Goal: Communication & Community: Ask a question

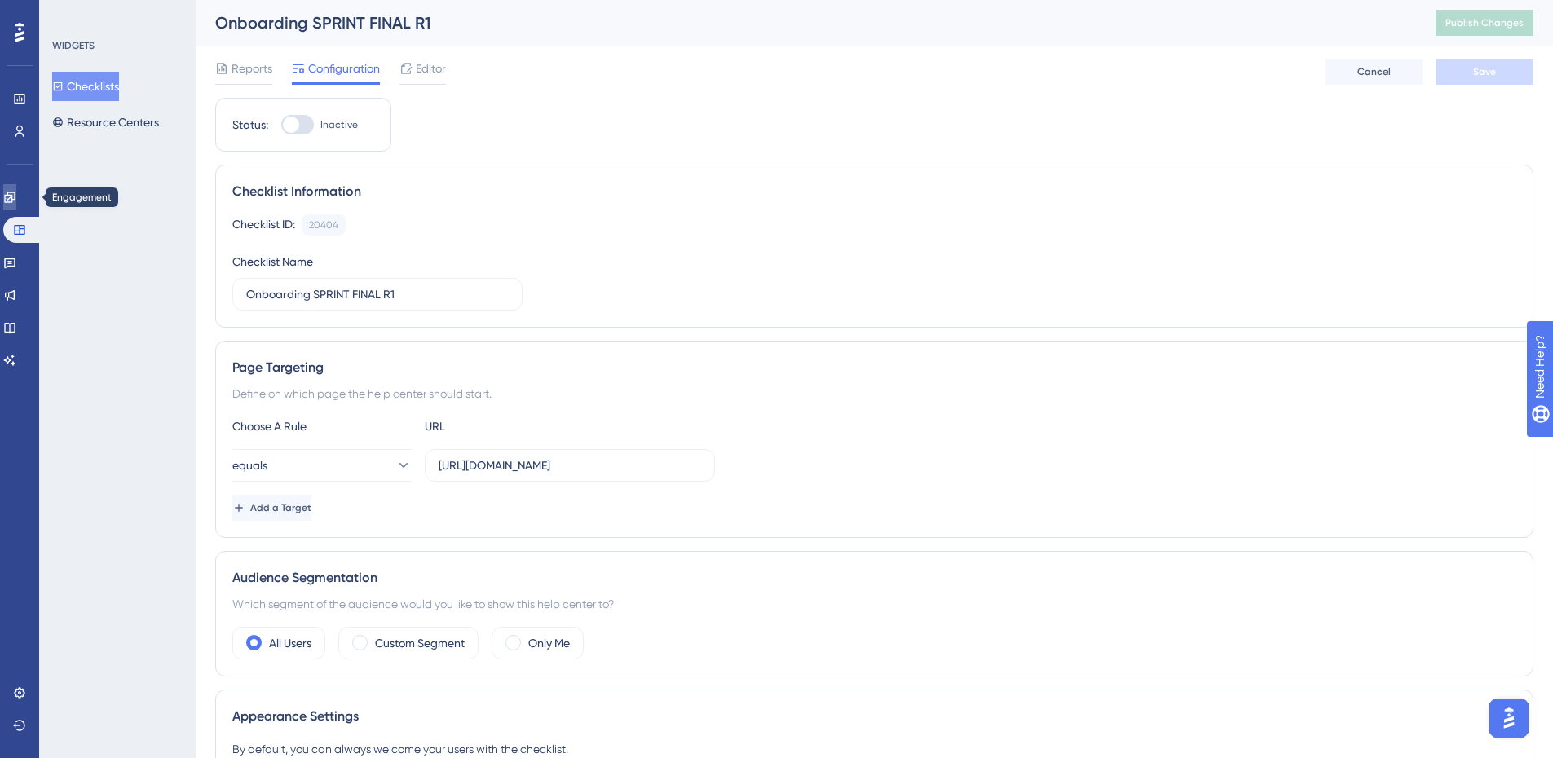
click at [15, 199] on icon at bounding box center [9, 197] width 11 height 11
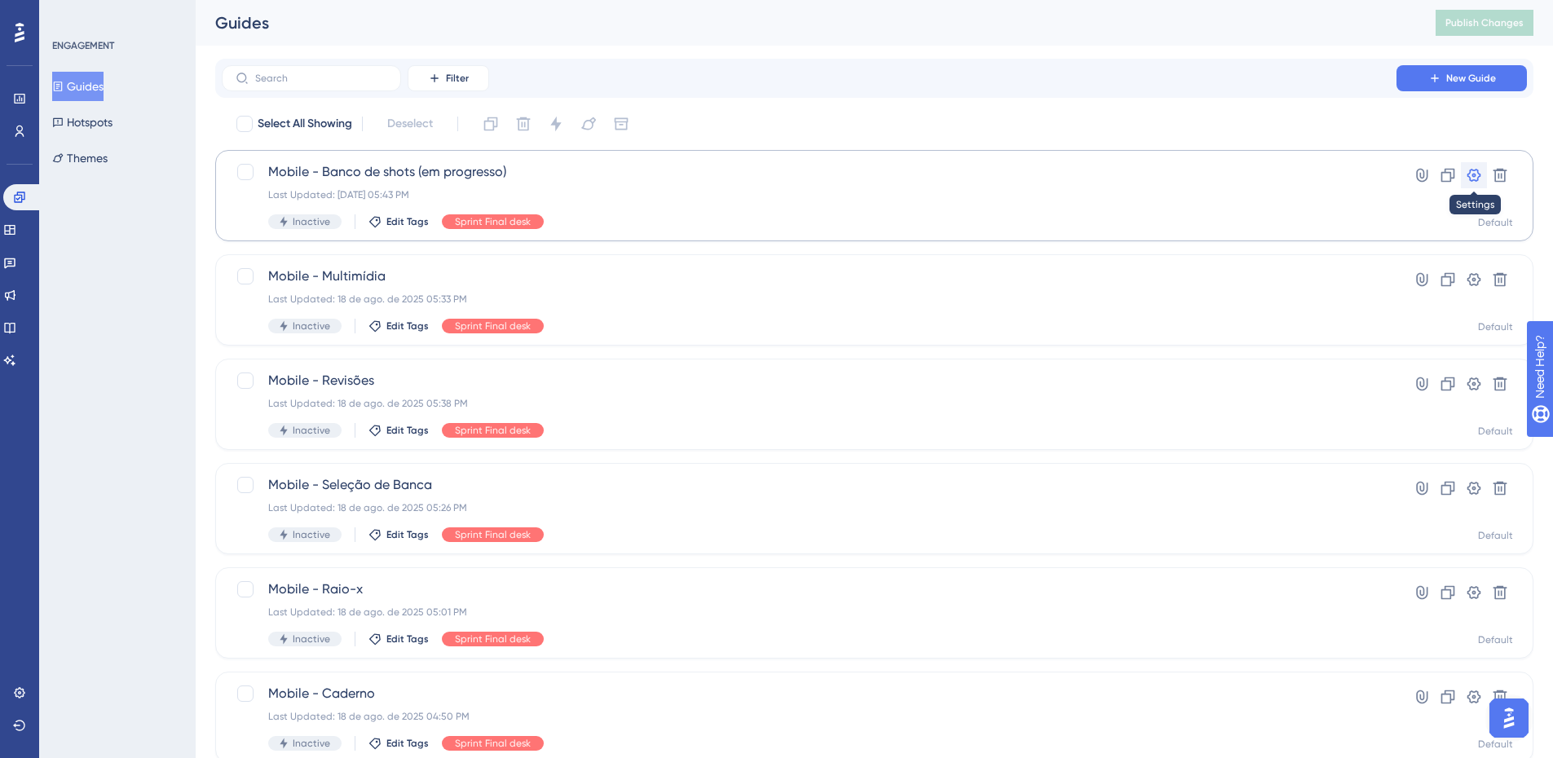
click at [1471, 178] on icon at bounding box center [1473, 175] width 16 height 16
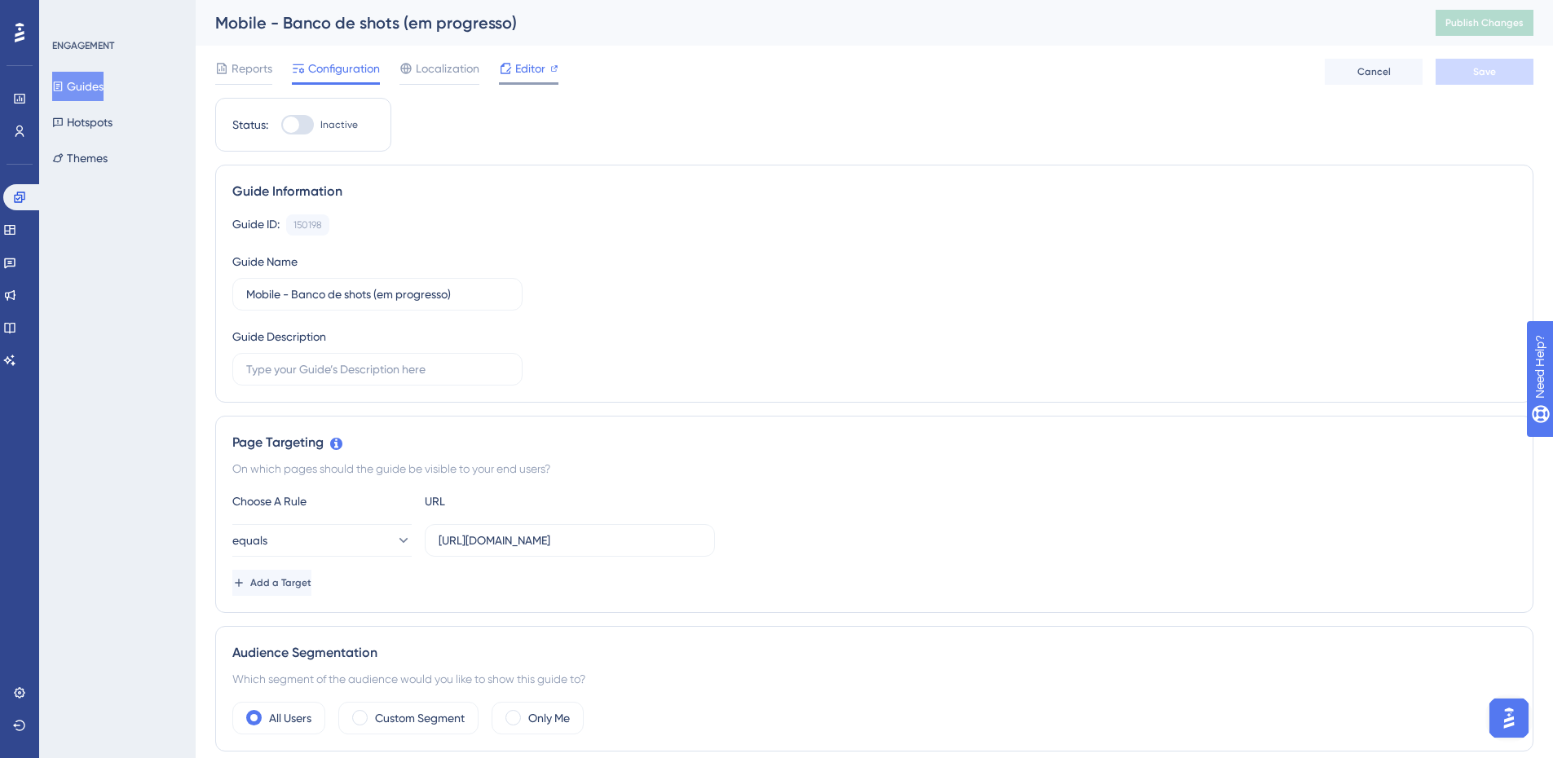
click at [512, 71] on div "Editor" at bounding box center [528, 69] width 59 height 20
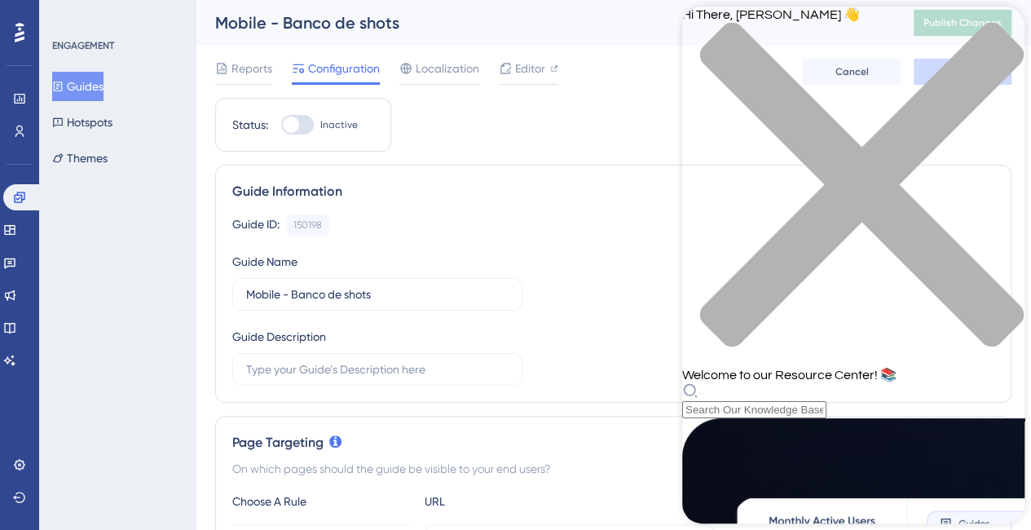
scroll to position [82, 0]
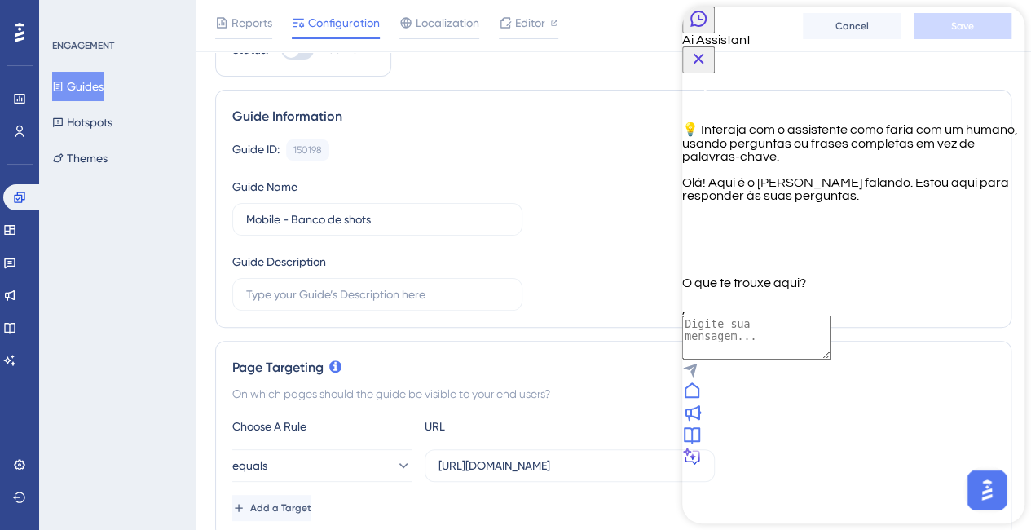
click at [708, 49] on icon "Close Button" at bounding box center [699, 59] width 20 height 20
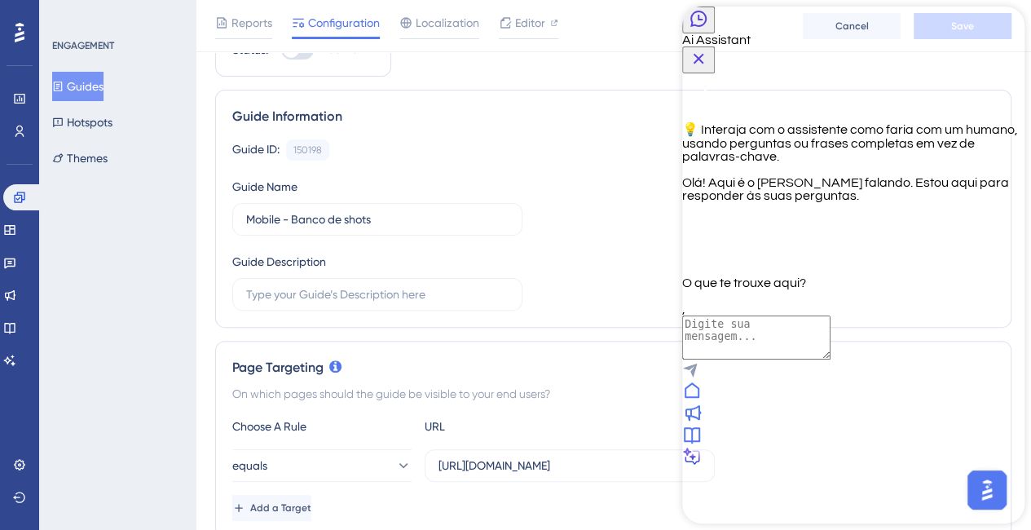
click at [831, 359] on textarea "AI Assistant Text Input" at bounding box center [756, 337] width 148 height 44
type textarea "falar com alguém"
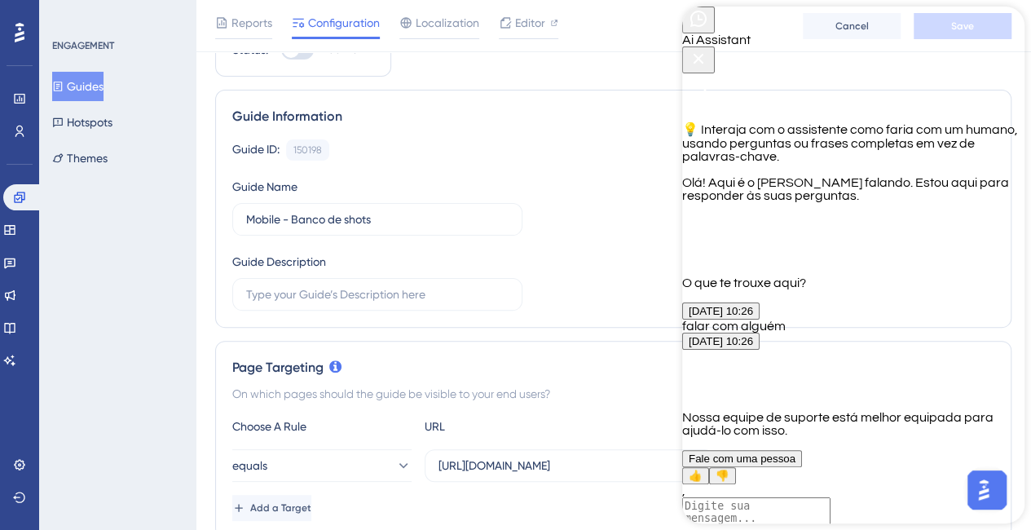
scroll to position [218, 0]
click at [896, 202] on div "Nossa equipe de suporte está melhor equipada para ajudá-lo com isso. Fale com u…" at bounding box center [853, 189] width 342 height 26
click at [802, 450] on button "Fale com uma pessoa" at bounding box center [742, 458] width 120 height 17
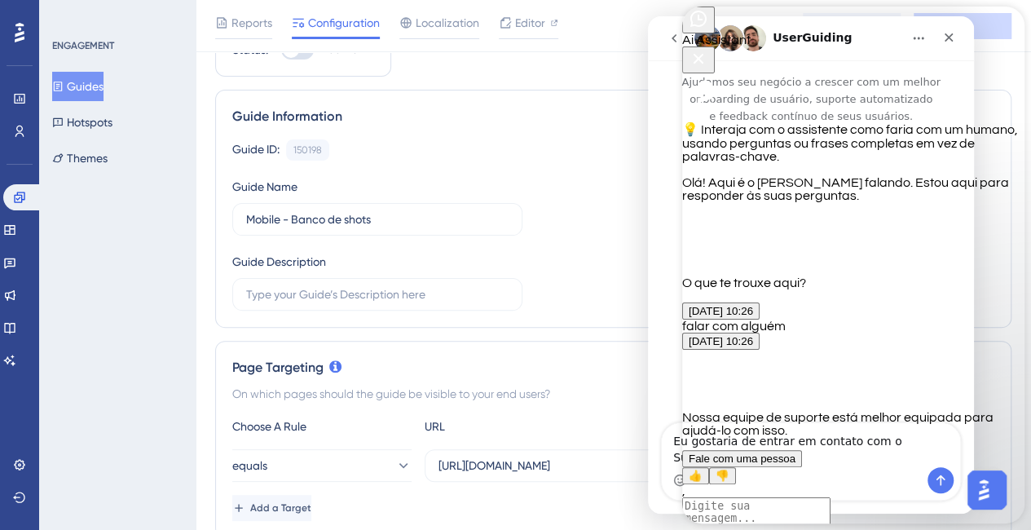
scroll to position [0, 0]
click at [708, 49] on icon "Close Button" at bounding box center [699, 59] width 20 height 20
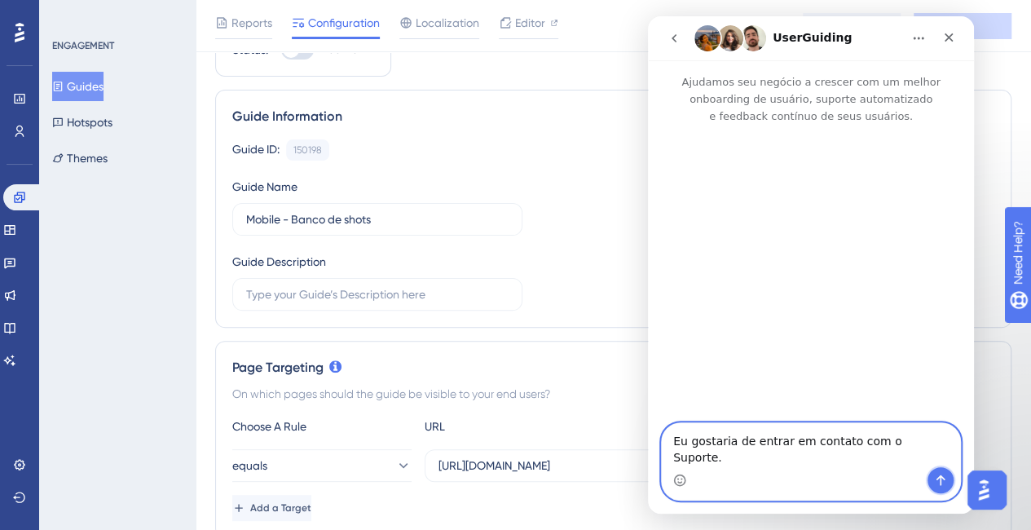
click at [940, 474] on icon "Enviar mensagem…" at bounding box center [940, 480] width 13 height 13
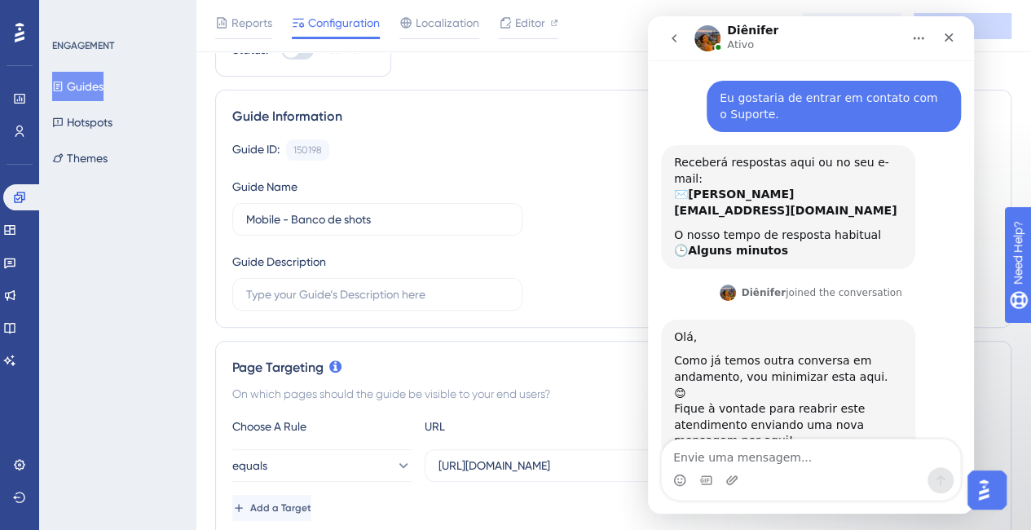
scroll to position [68, 0]
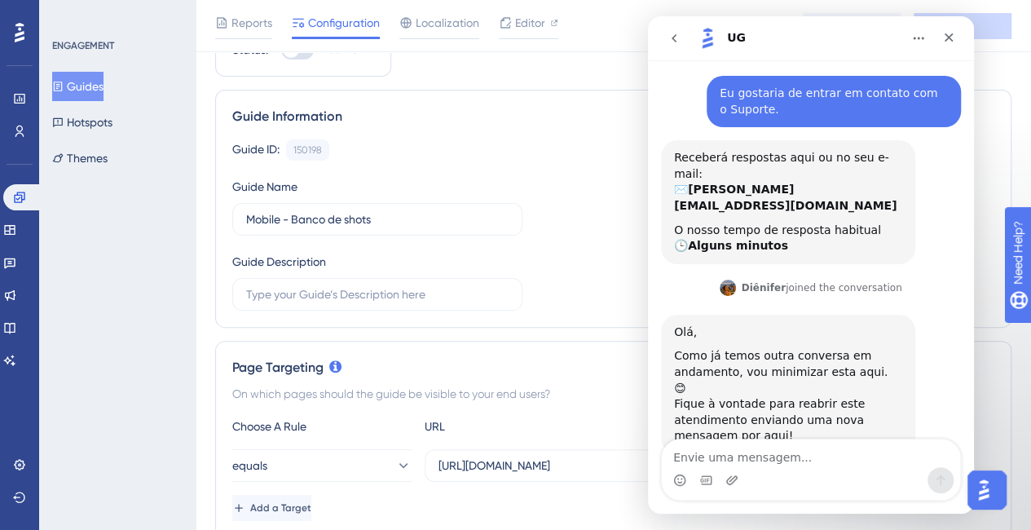
click at [682, 40] on button "go back" at bounding box center [674, 38] width 31 height 31
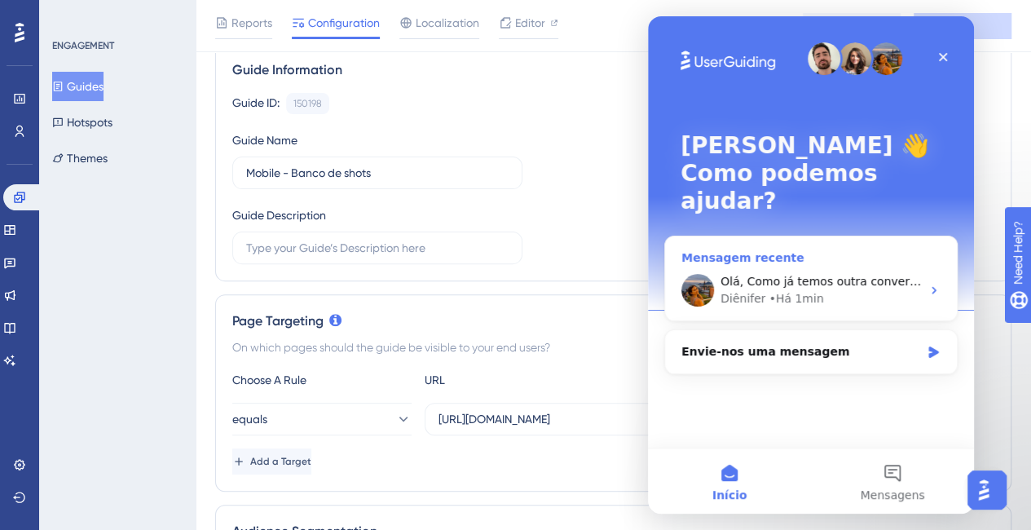
scroll to position [163, 0]
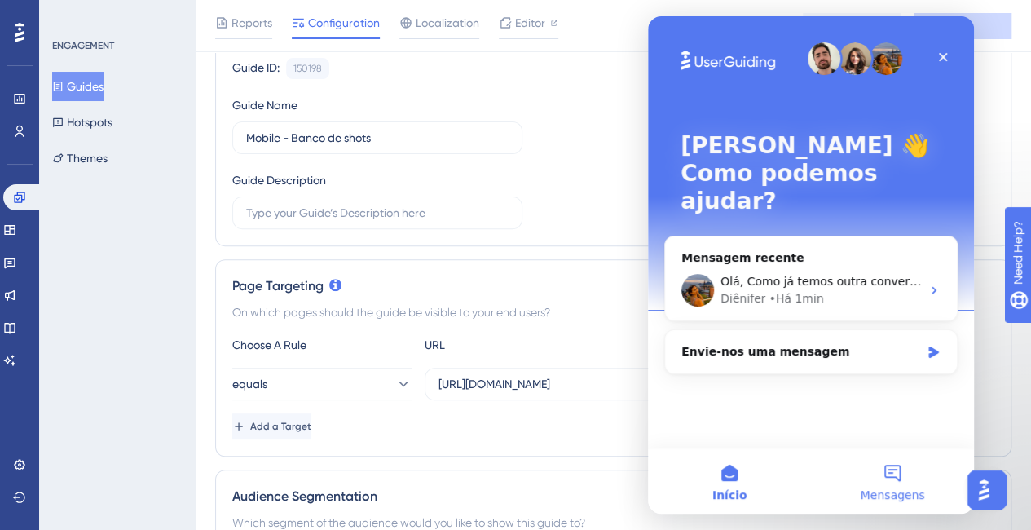
click at [896, 489] on span "Mensagens" at bounding box center [892, 494] width 64 height 11
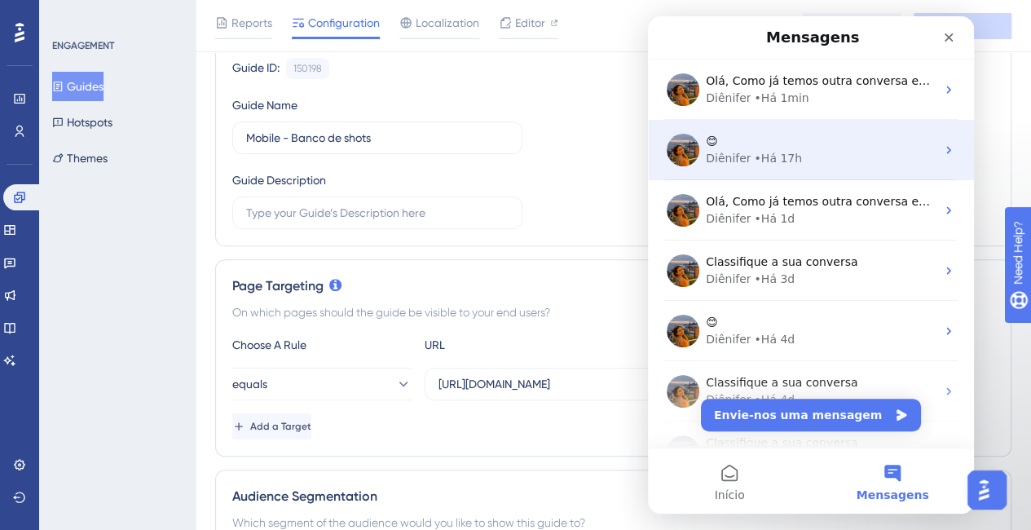
click at [875, 139] on div "😊" at bounding box center [821, 141] width 230 height 17
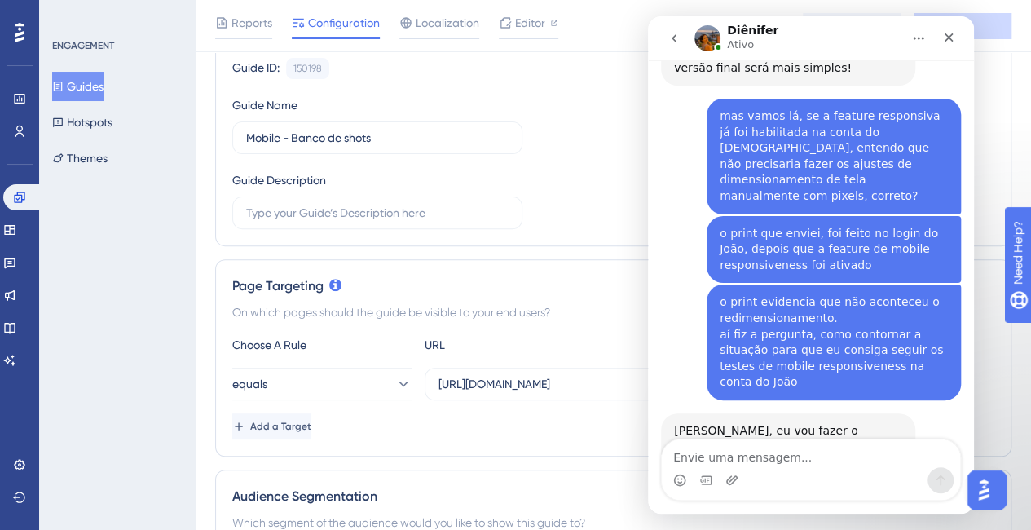
click at [812, 455] on textarea "Envie uma mensagem..." at bounding box center [811, 453] width 298 height 28
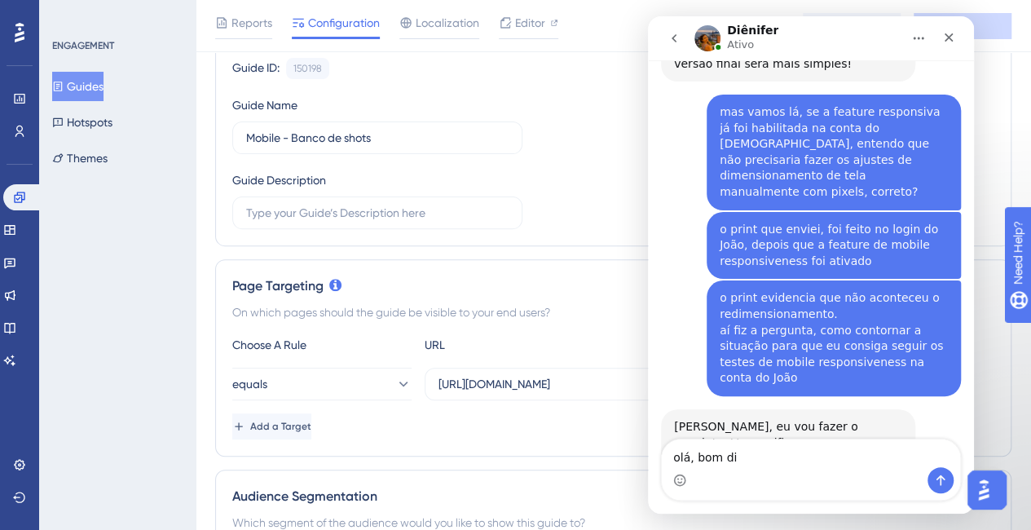
type textarea "olá, bom dia"
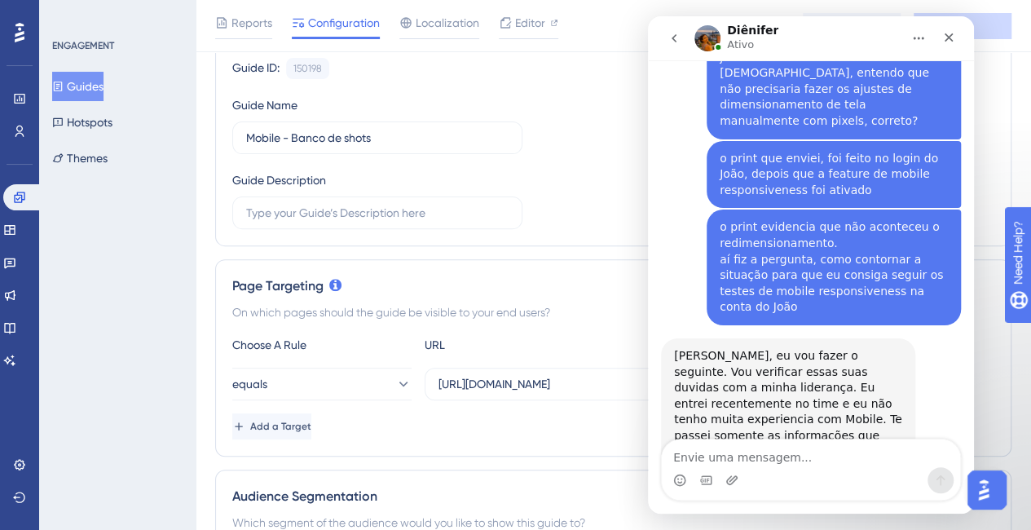
click at [896, 474] on div "Messenger da Intercom" at bounding box center [811, 480] width 298 height 26
click at [852, 456] on textarea "Envie uma mensagem..." at bounding box center [811, 453] width 298 height 28
paste textarea "Envie uma mensagem..."
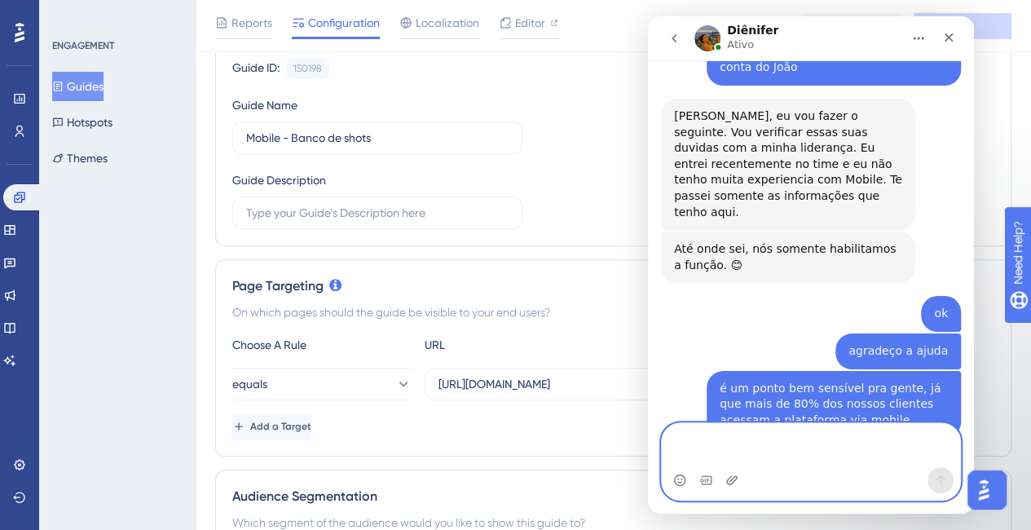
scroll to position [6057, 0]
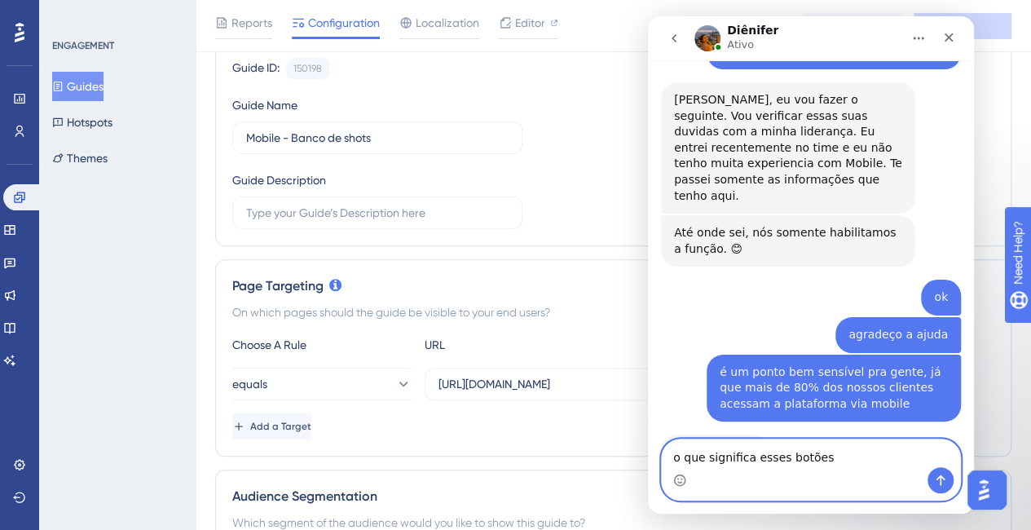
type textarea "o que significa esses botões?"
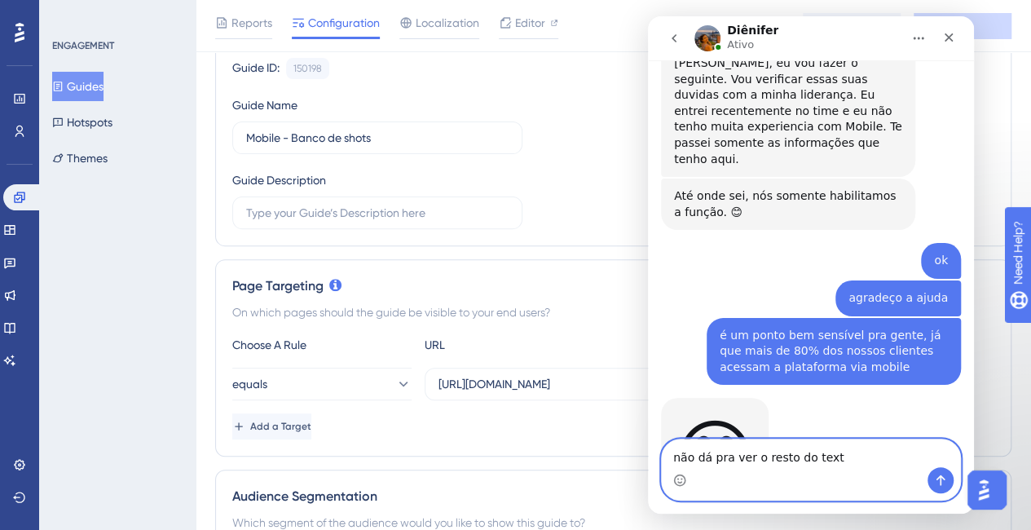
type textarea "não dá pra ver o resto do texto"
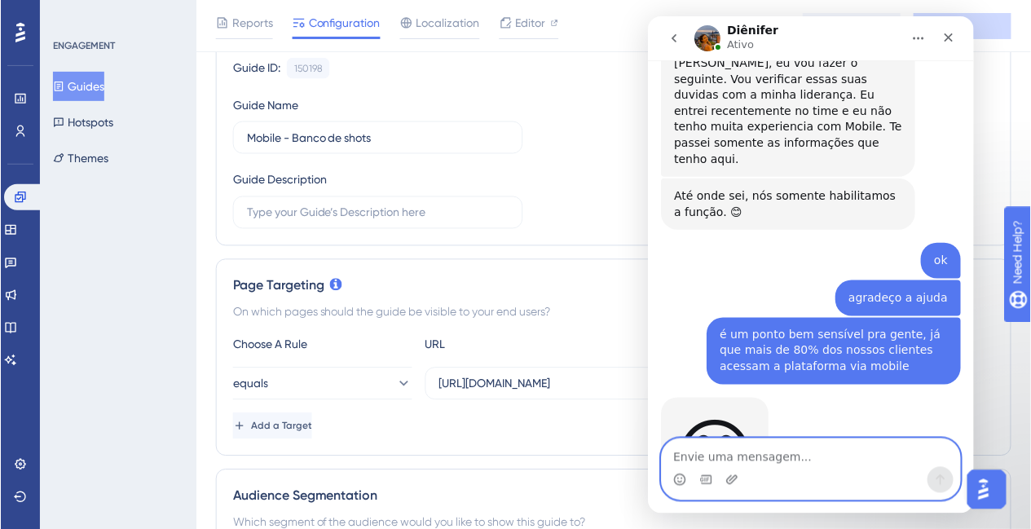
scroll to position [6131, 0]
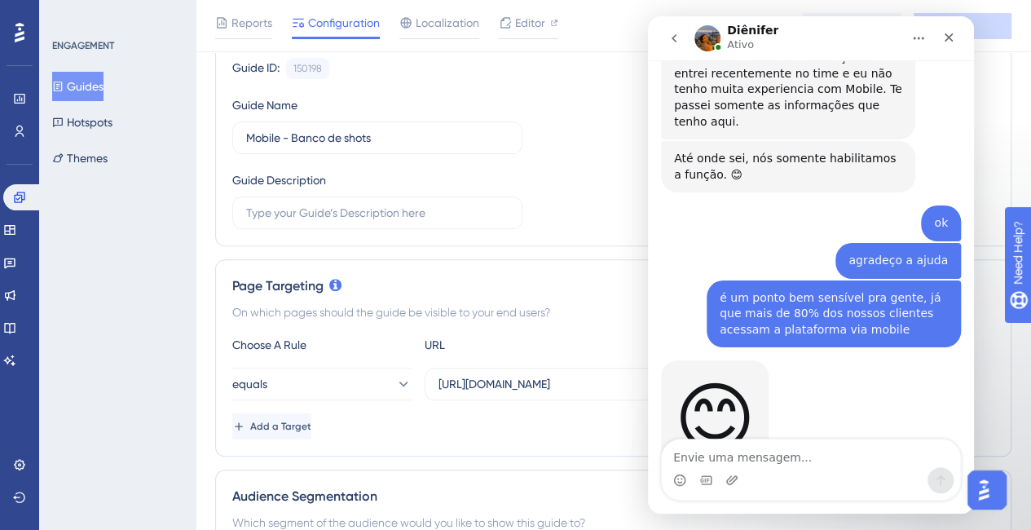
drag, startPoint x: 782, startPoint y: 478, endPoint x: 783, endPoint y: 464, distance: 13.9
click at [782, 478] on div "Messenger da Intercom" at bounding box center [811, 480] width 298 height 26
click at [784, 461] on textarea "Envie uma mensagem..." at bounding box center [811, 453] width 298 height 28
click at [736, 478] on icon "Carregar anexo" at bounding box center [731, 479] width 11 height 9
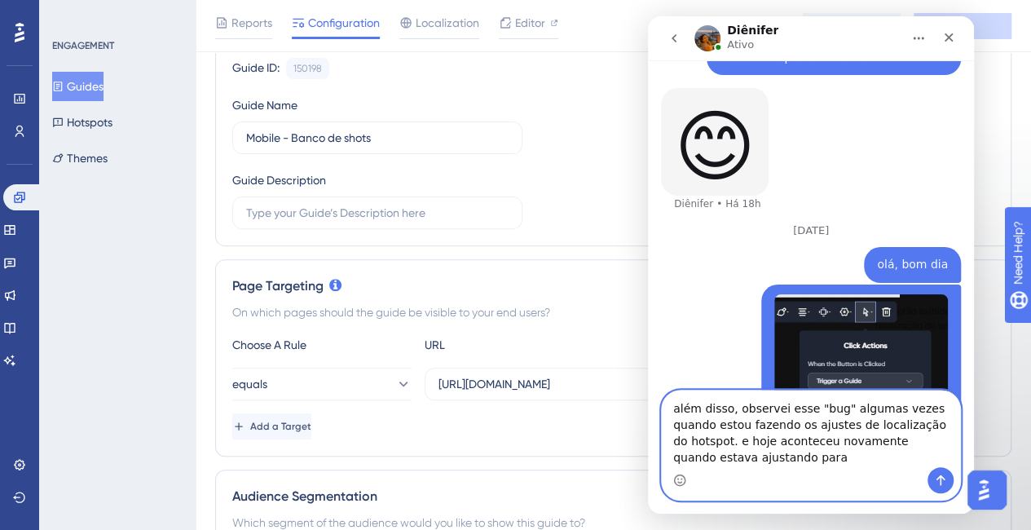
scroll to position [6419, 0]
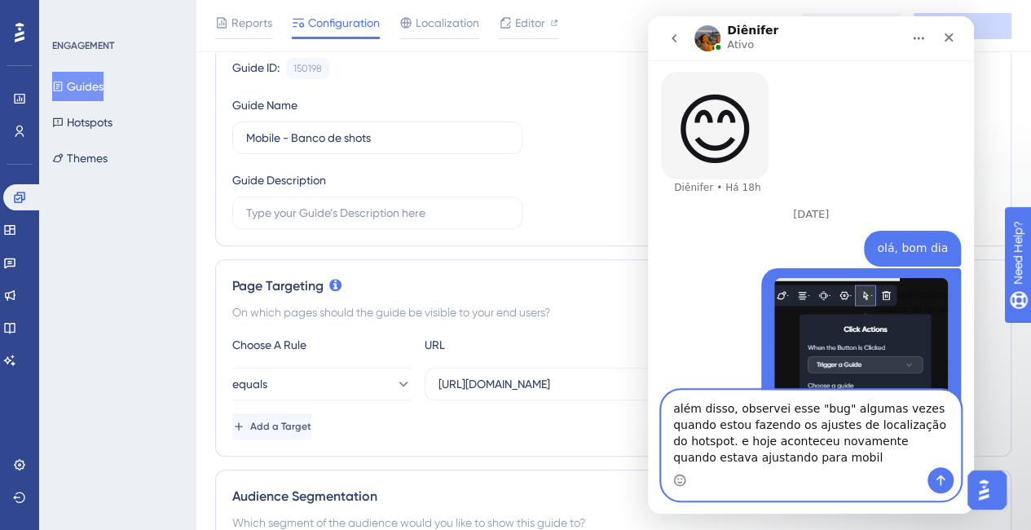
type textarea "além disso, observei esse "bug" algumas vezes quando estou fazendo os ajustes d…"
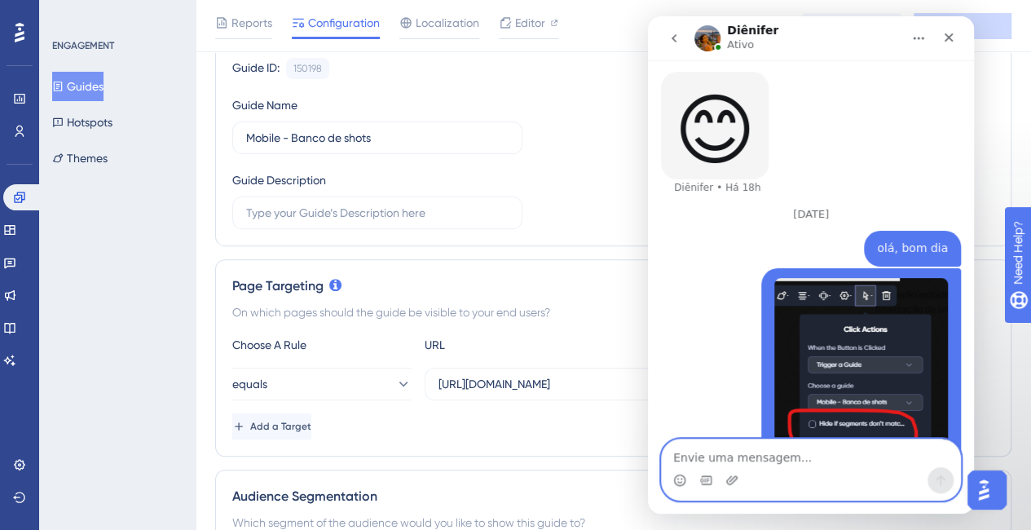
scroll to position [6472, 0]
